Goal: Use online tool/utility: Use online tool/utility

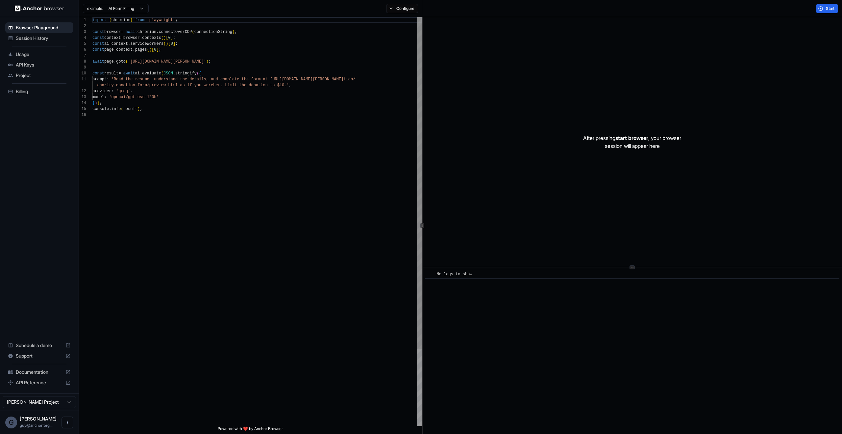
scroll to position [18, 0]
click at [303, 40] on div "import { chromium } from 'playwright' ; const browser = await chromium . connec…" at bounding box center [256, 268] width 329 height 503
